Goal: Navigation & Orientation: Understand site structure

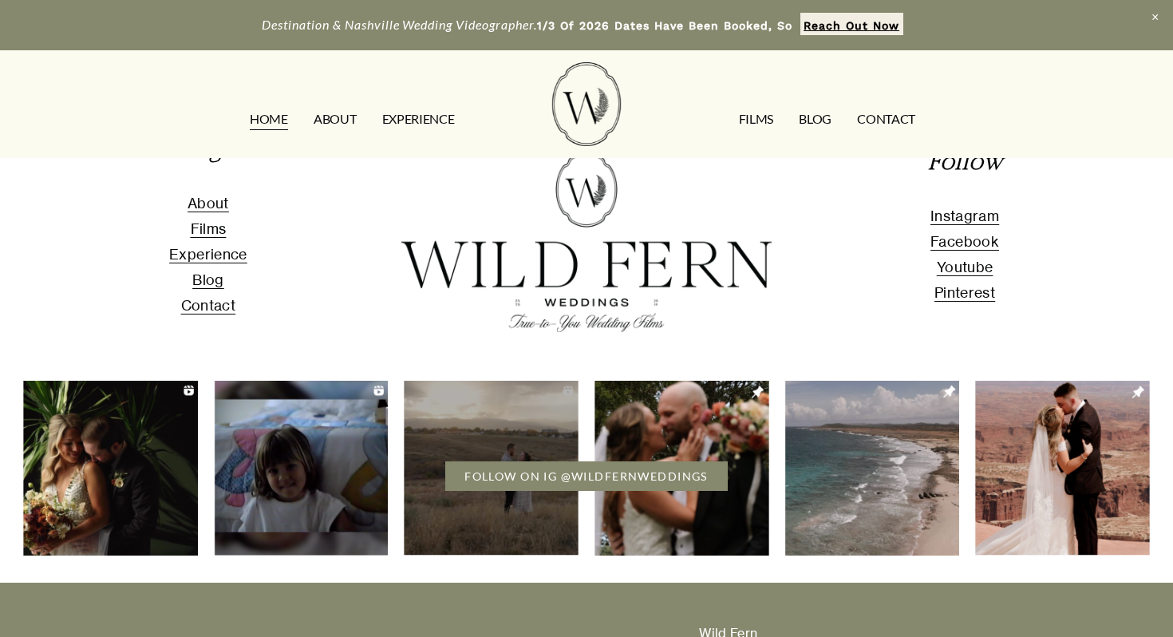
scroll to position [5896, 0]
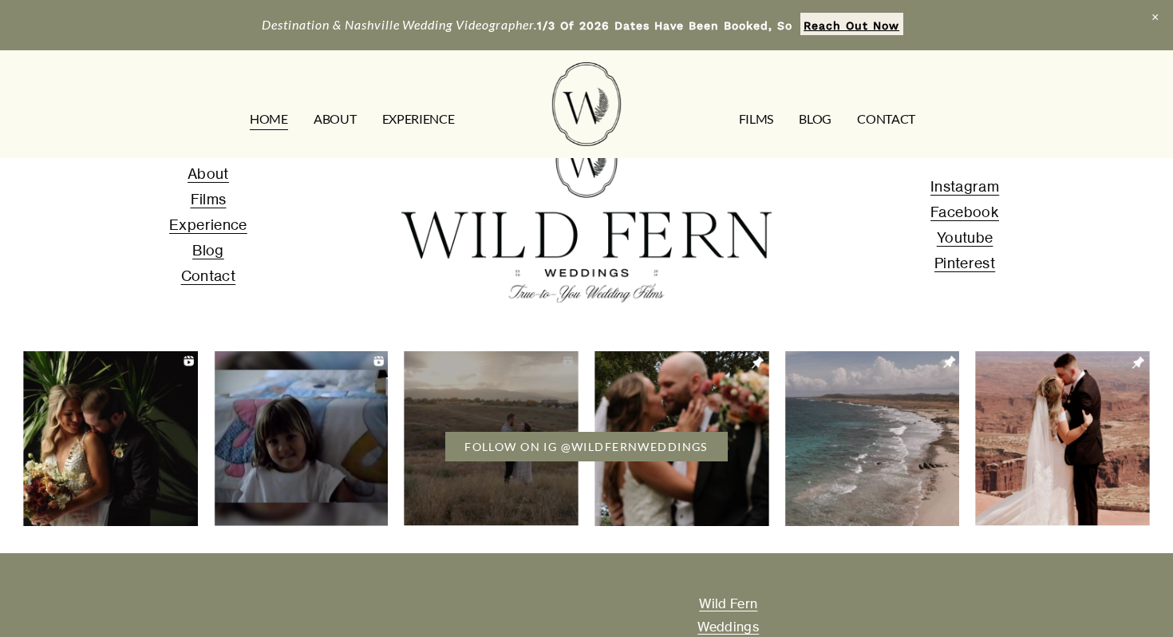
click at [337, 119] on link "ABOUT" at bounding box center [334, 119] width 42 height 26
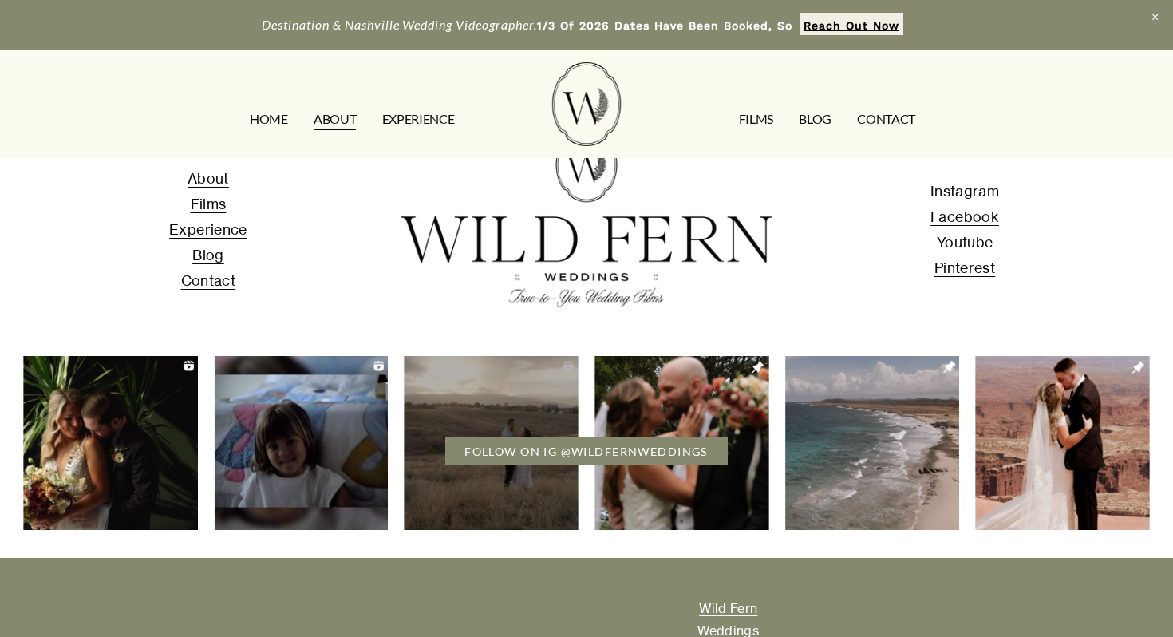
scroll to position [4231, 0]
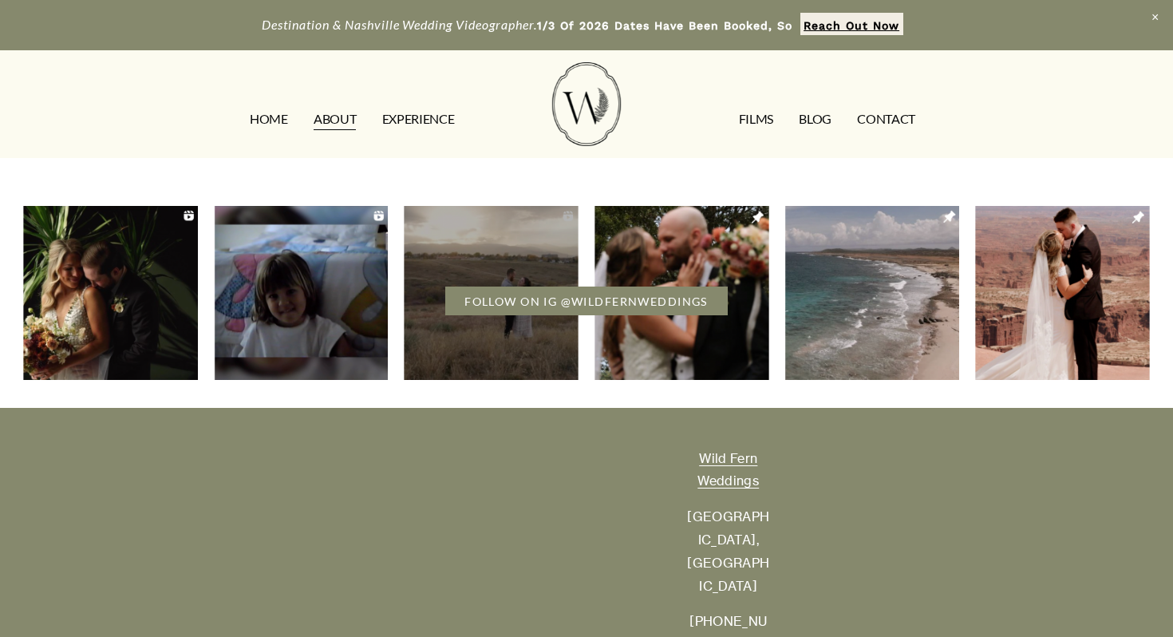
click at [435, 109] on link "EXPERIENCE" at bounding box center [418, 119] width 73 height 26
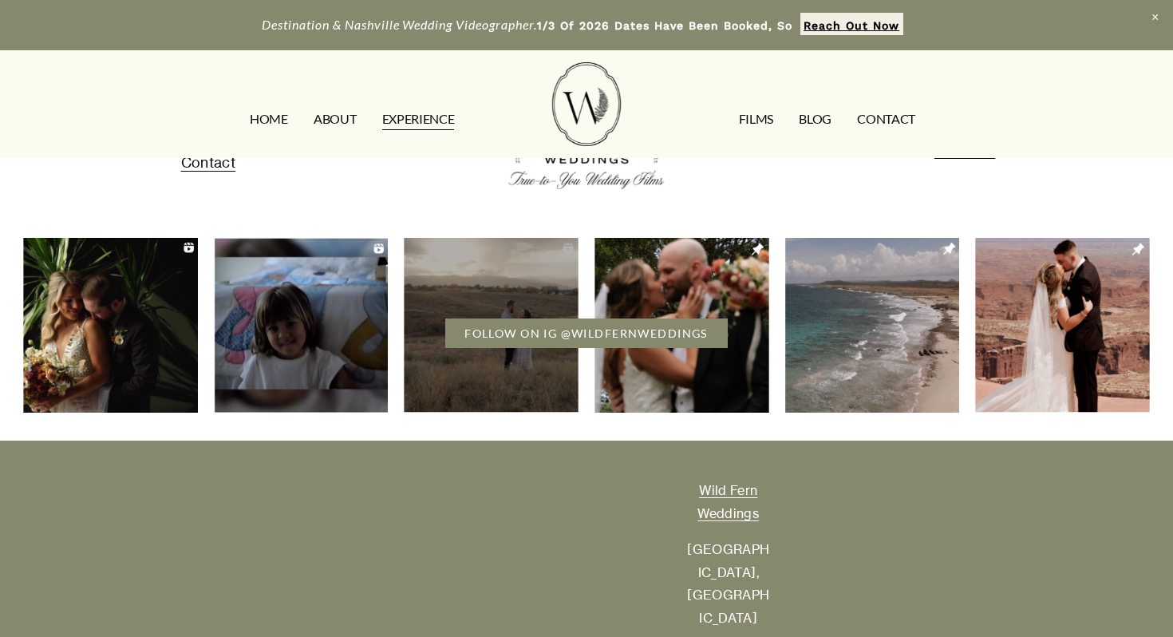
scroll to position [3396, 0]
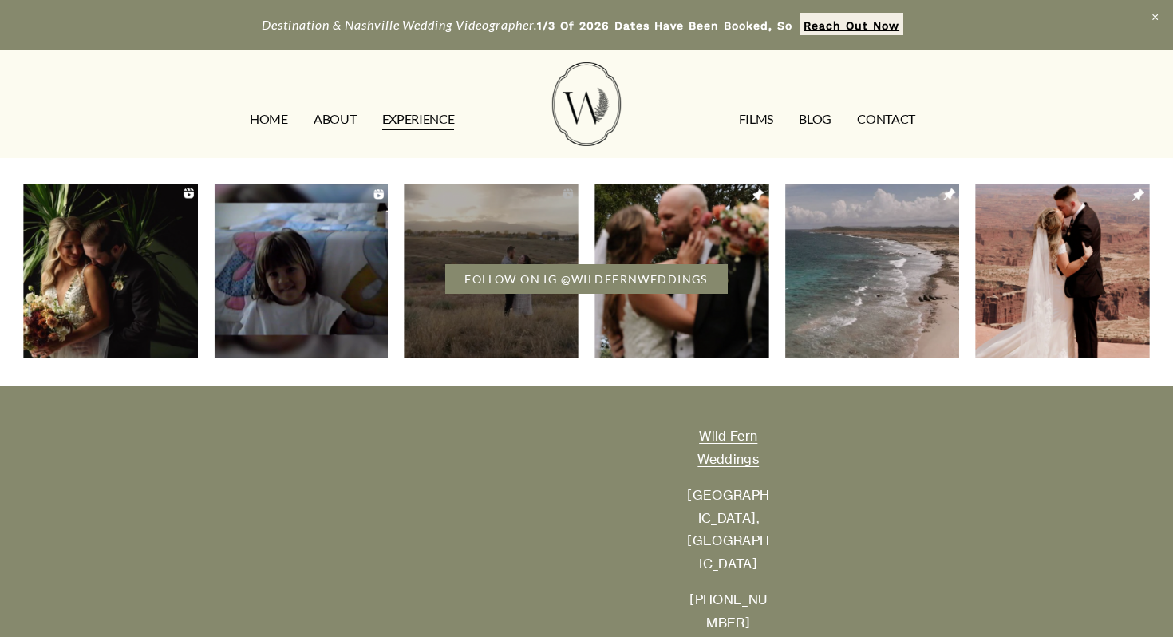
click at [764, 109] on link "FILMS" at bounding box center [756, 119] width 34 height 26
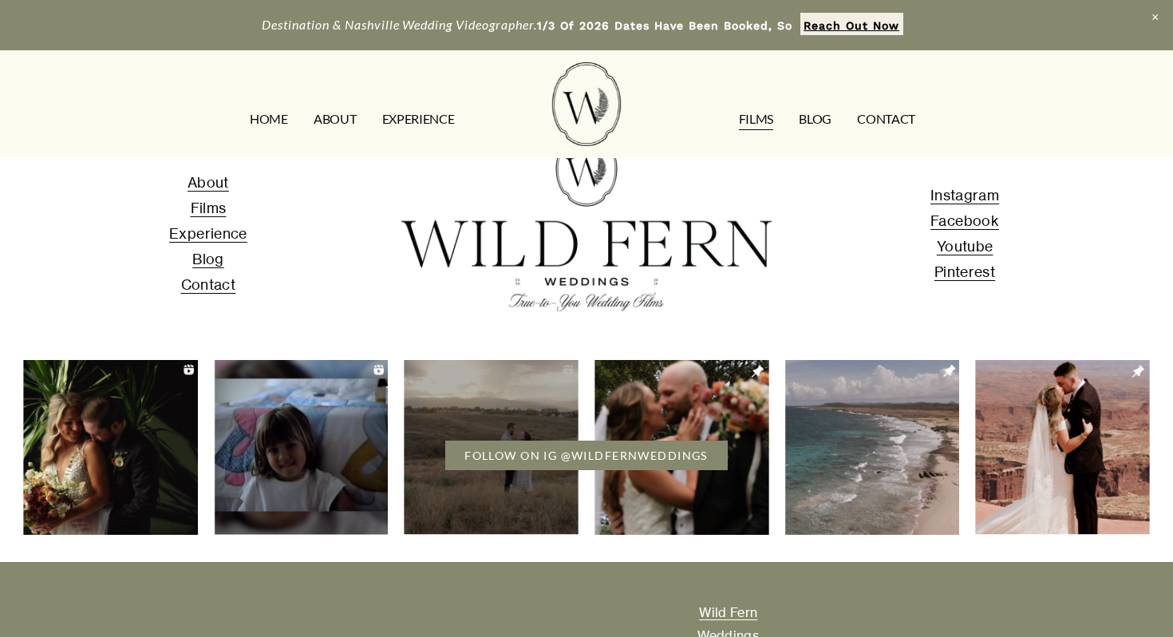
scroll to position [3265, 0]
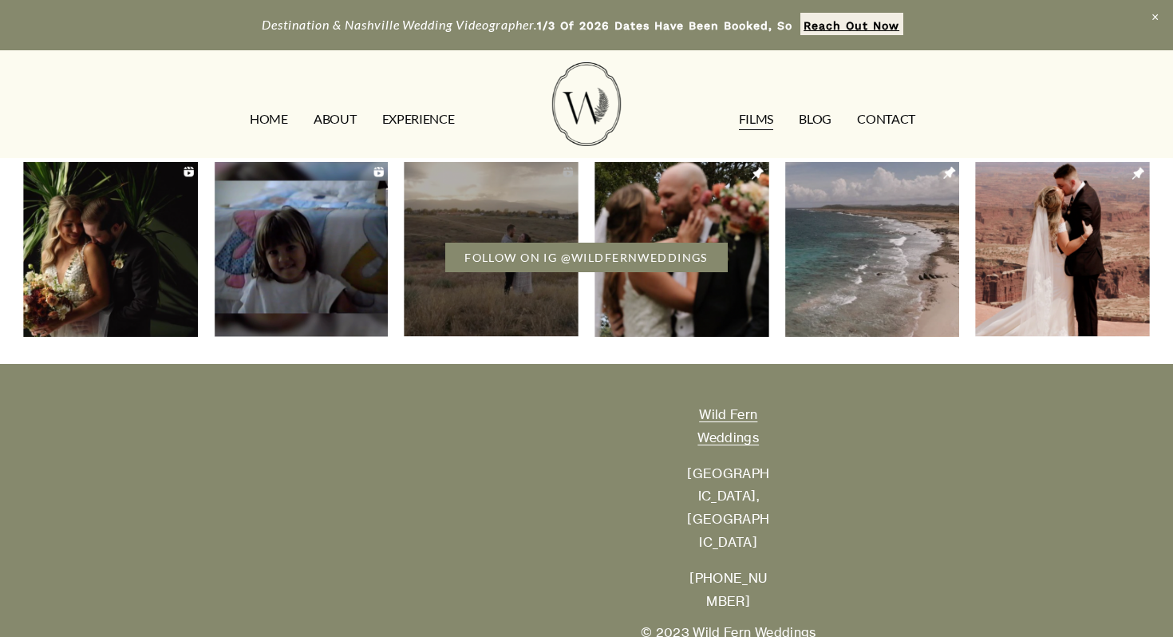
click at [888, 125] on link "CONTACT" at bounding box center [886, 119] width 58 height 26
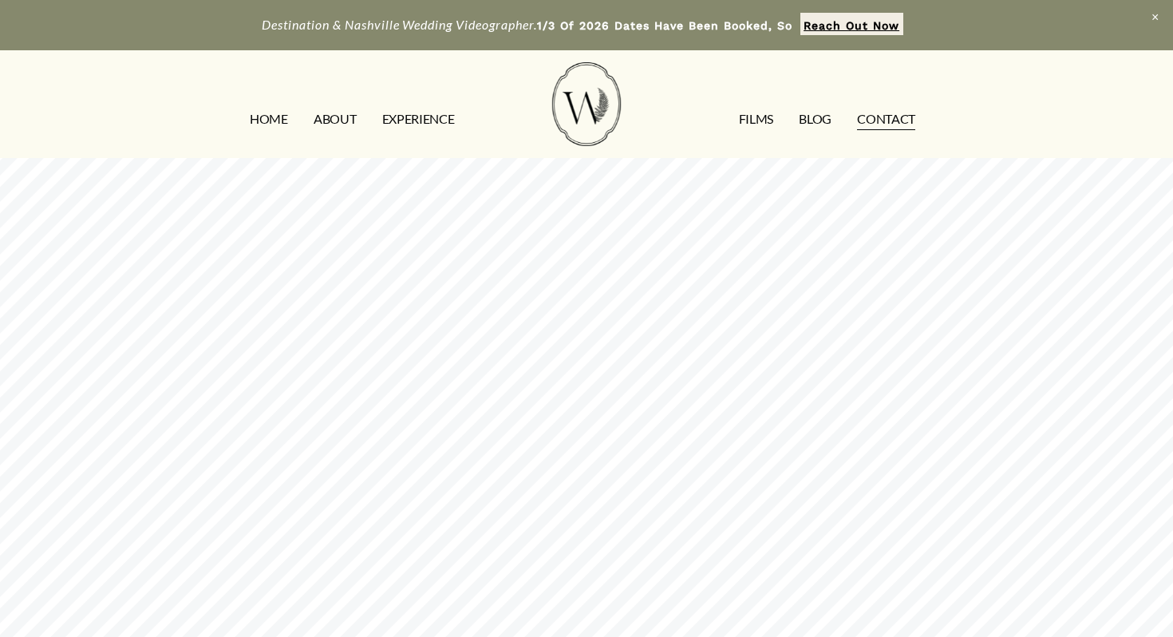
scroll to position [504, 0]
click at [822, 118] on link "Blog" at bounding box center [814, 119] width 33 height 26
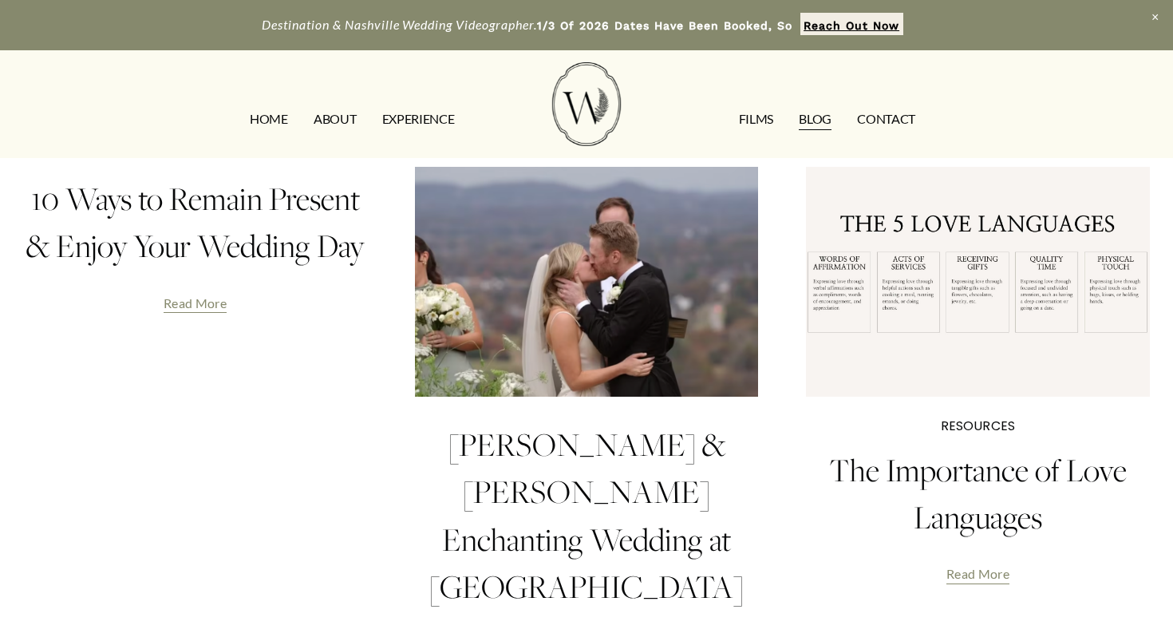
scroll to position [772, 0]
